Goal: Task Accomplishment & Management: Use online tool/utility

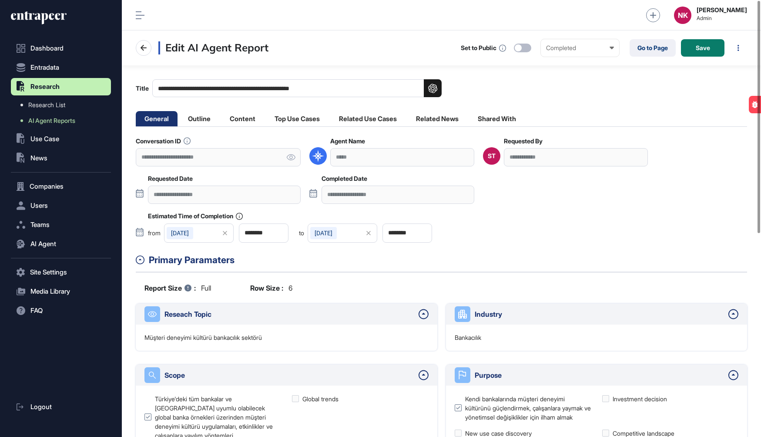
click at [267, 92] on input "**********" at bounding box center [297, 88] width 290 height 18
click at [648, 52] on link "Go to Page" at bounding box center [653, 47] width 46 height 17
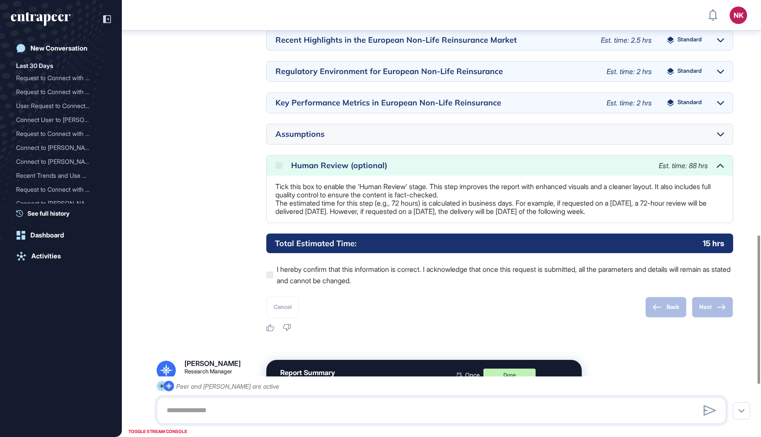
scroll to position [684, 0]
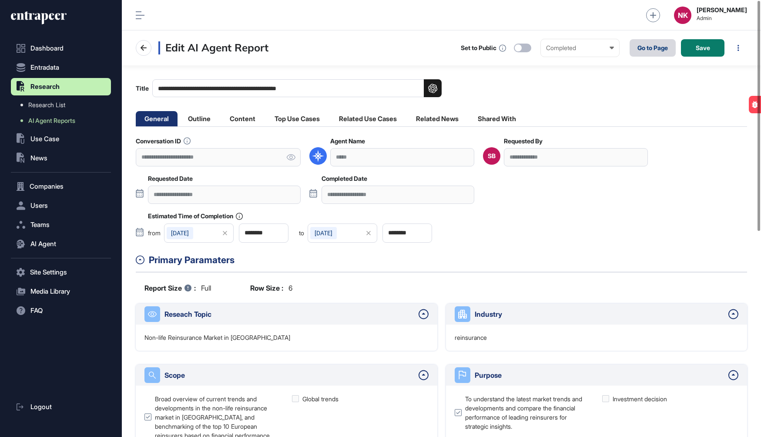
click at [647, 49] on link "Go to Page" at bounding box center [653, 47] width 46 height 17
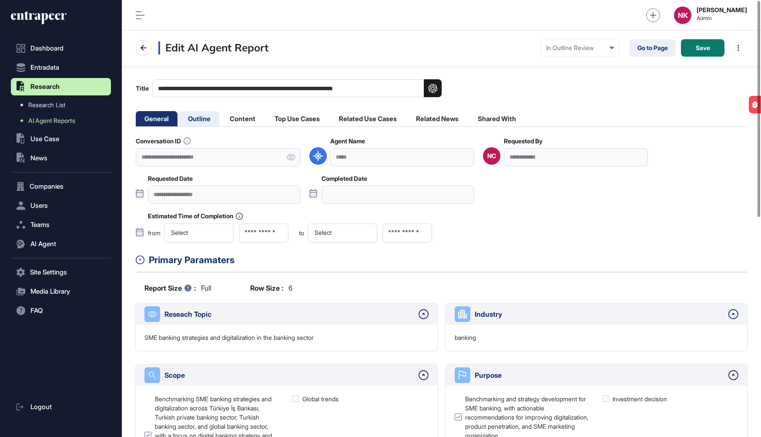
click at [221, 115] on li "Outline" at bounding box center [242, 118] width 43 height 15
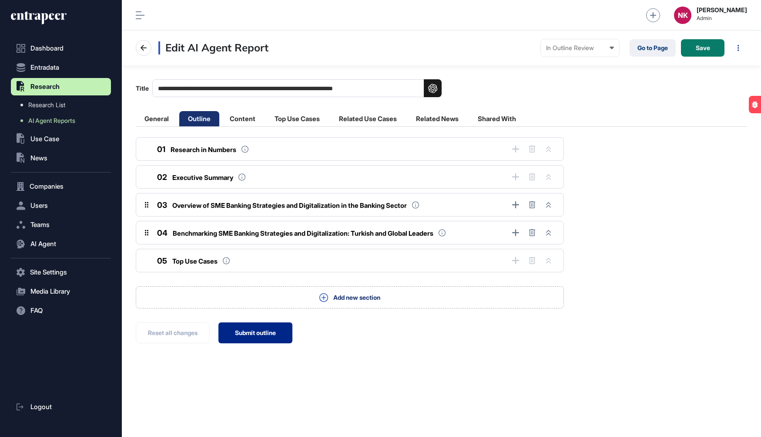
click at [254, 329] on button "Submit outline" at bounding box center [256, 332] width 74 height 21
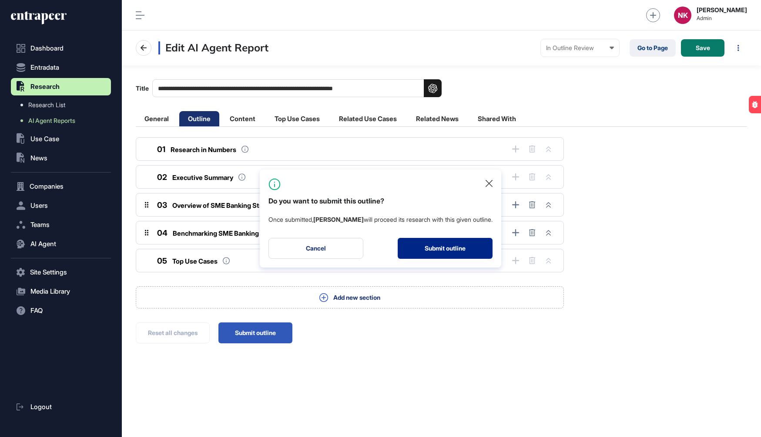
click at [429, 241] on button "Submit outline" at bounding box center [445, 248] width 95 height 21
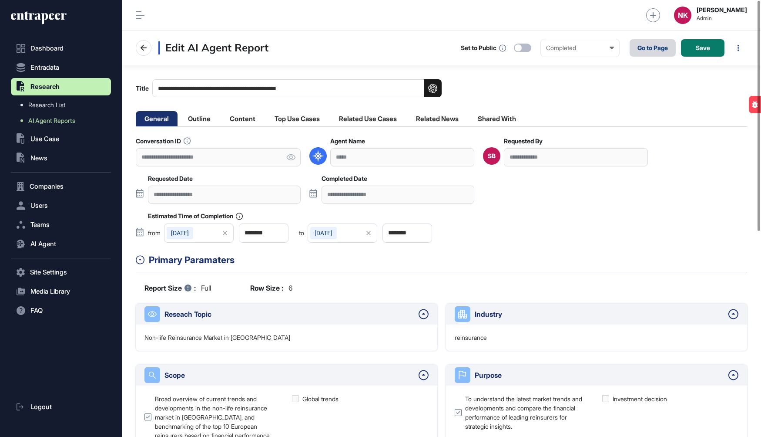
click at [640, 45] on link "Go to Page" at bounding box center [653, 47] width 46 height 17
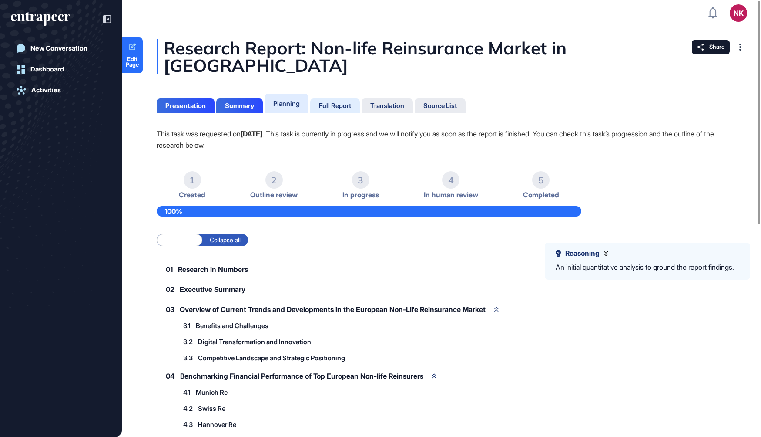
click at [345, 102] on div "Full Report" at bounding box center [335, 106] width 32 height 8
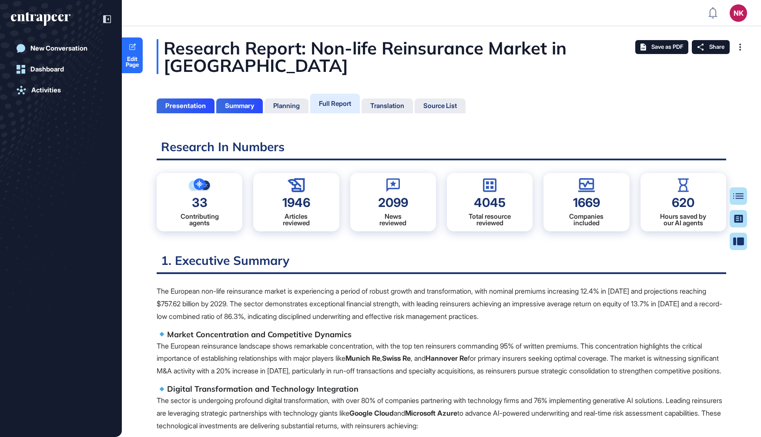
scroll to position [393, 2]
